Goal: Go to known website: Go to known website

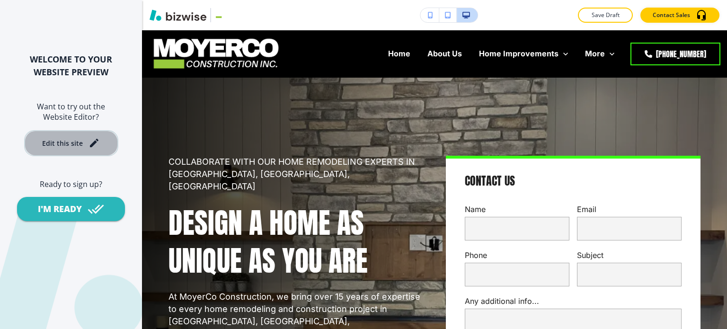
click at [96, 142] on icon "button" at bounding box center [94, 143] width 9 height 9
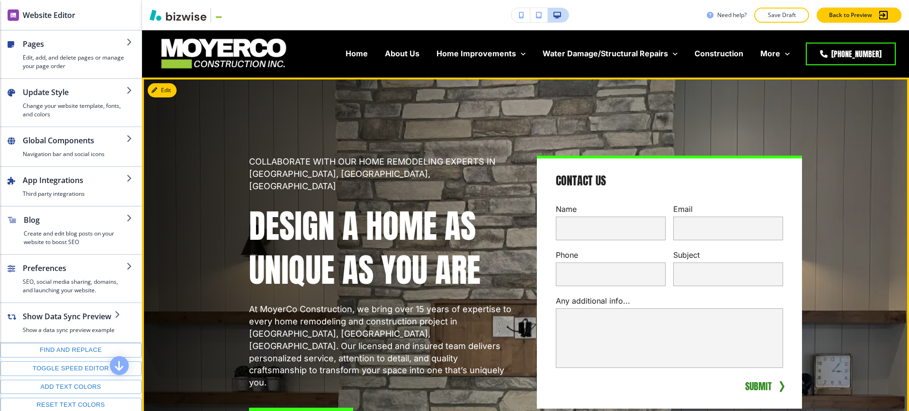
drag, startPoint x: 660, startPoint y: 0, endPoint x: 589, endPoint y: 111, distance: 131.1
click at [589, 111] on div "COLLABORATE WITH OUR HOME REMODELING EXPERTS IN MEADOW VISTA, NORTH AUBURN & GR…" at bounding box center [514, 285] width 576 height 380
